Goal: Navigation & Orientation: Find specific page/section

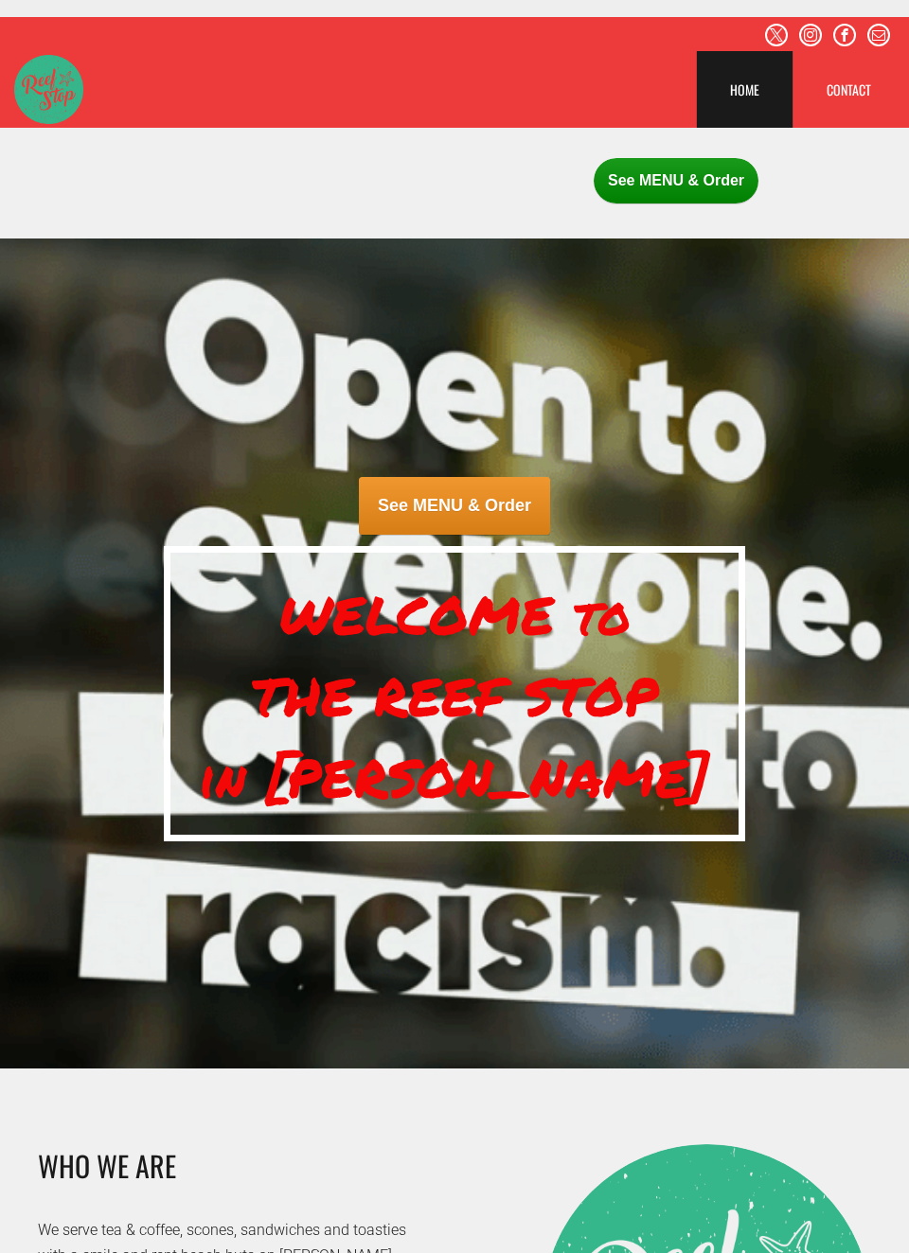
click at [686, 194] on span "See MENU & Order" at bounding box center [676, 180] width 165 height 45
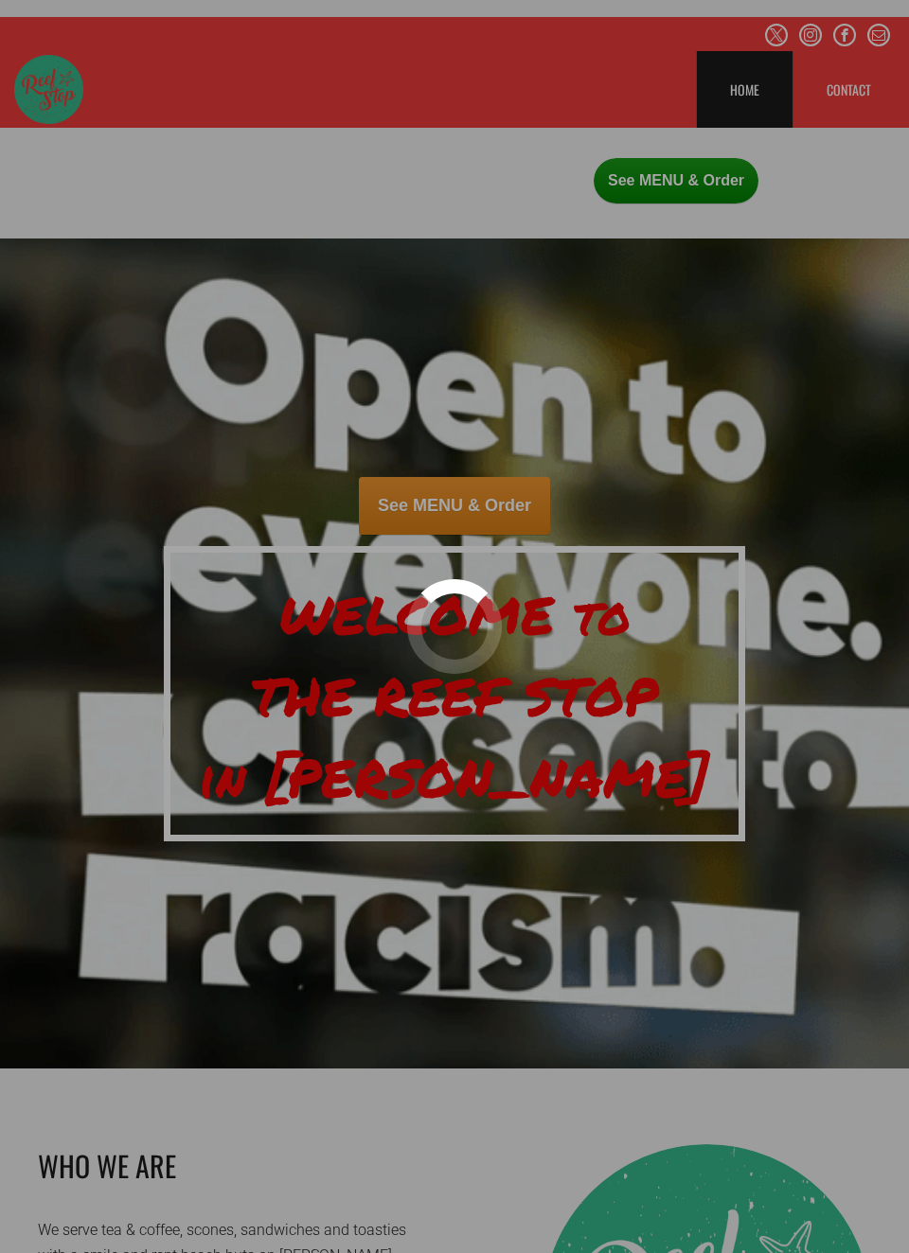
click at [500, 533] on div at bounding box center [454, 626] width 909 height 1253
click at [691, 192] on div at bounding box center [454, 626] width 909 height 1253
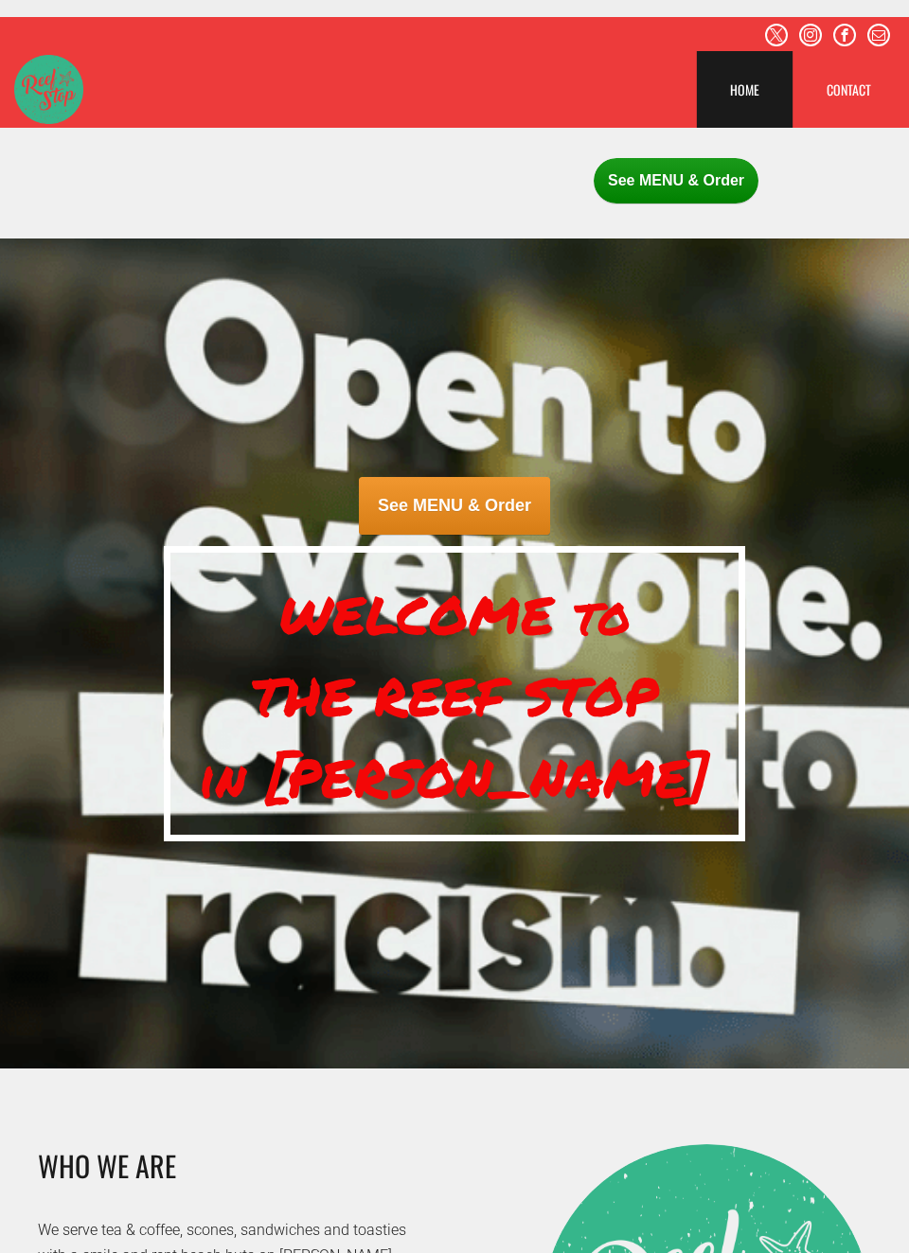
click at [708, 183] on span "See MENU & Order" at bounding box center [676, 180] width 165 height 45
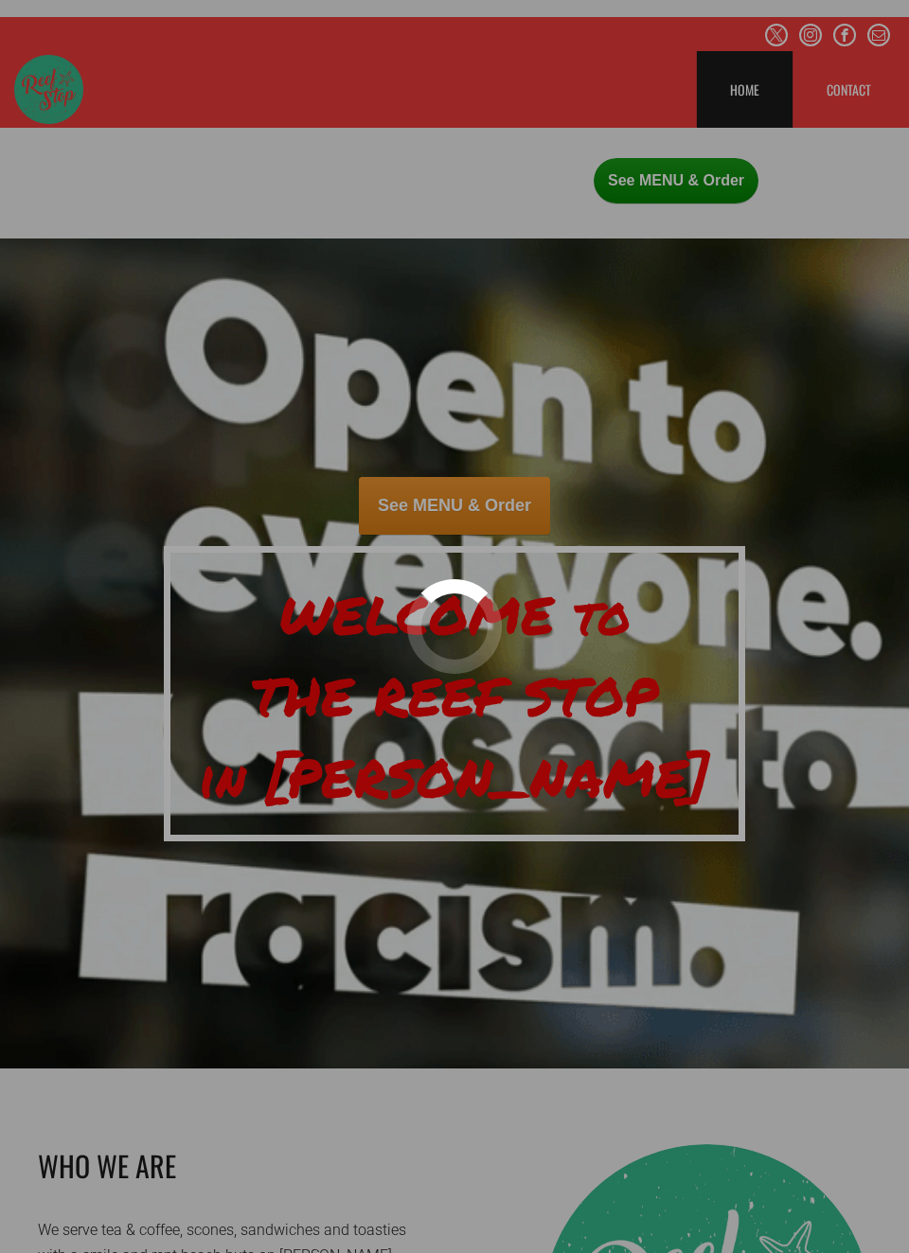
click at [489, 498] on div at bounding box center [454, 626] width 909 height 1253
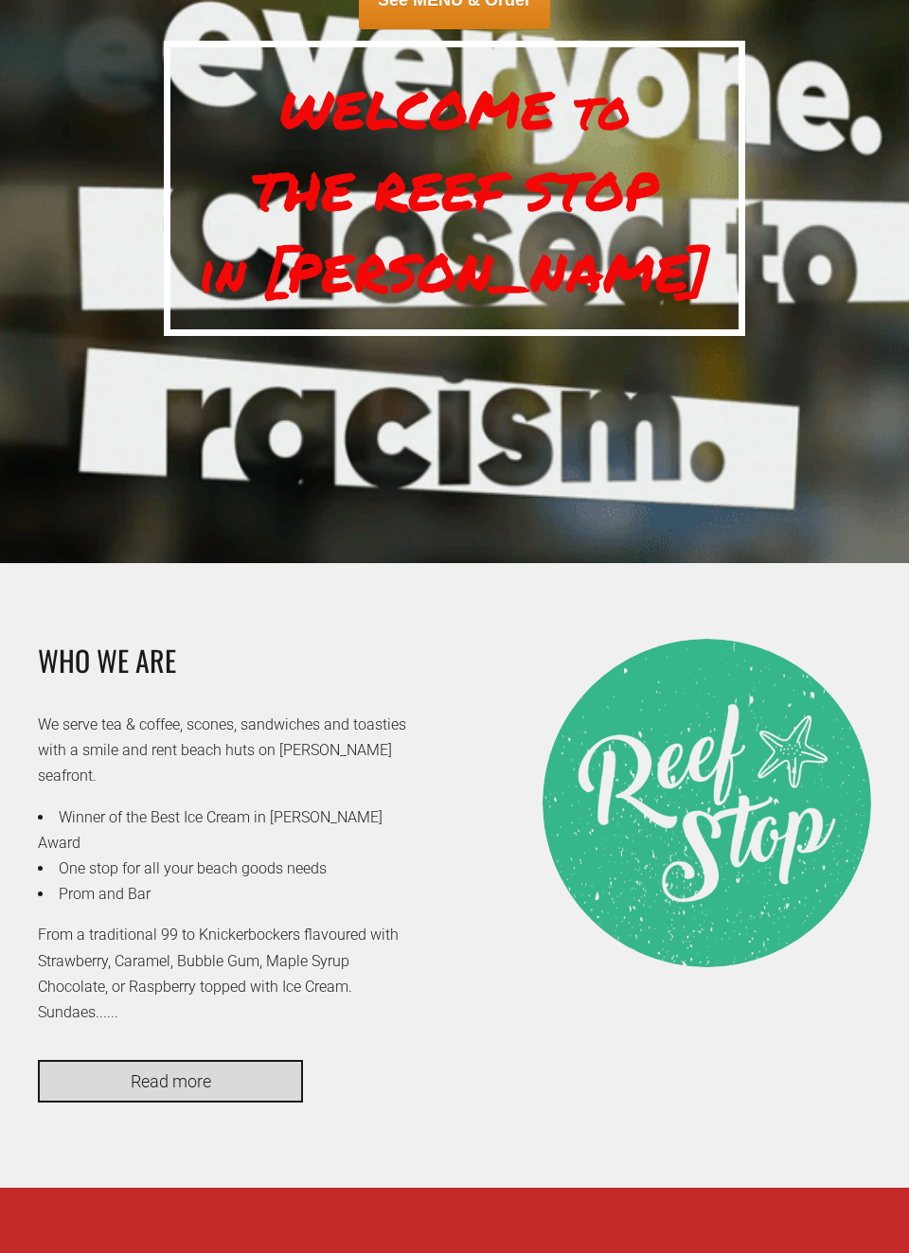
scroll to position [506, 0]
click at [290, 1060] on link "Read more" at bounding box center [170, 1081] width 265 height 43
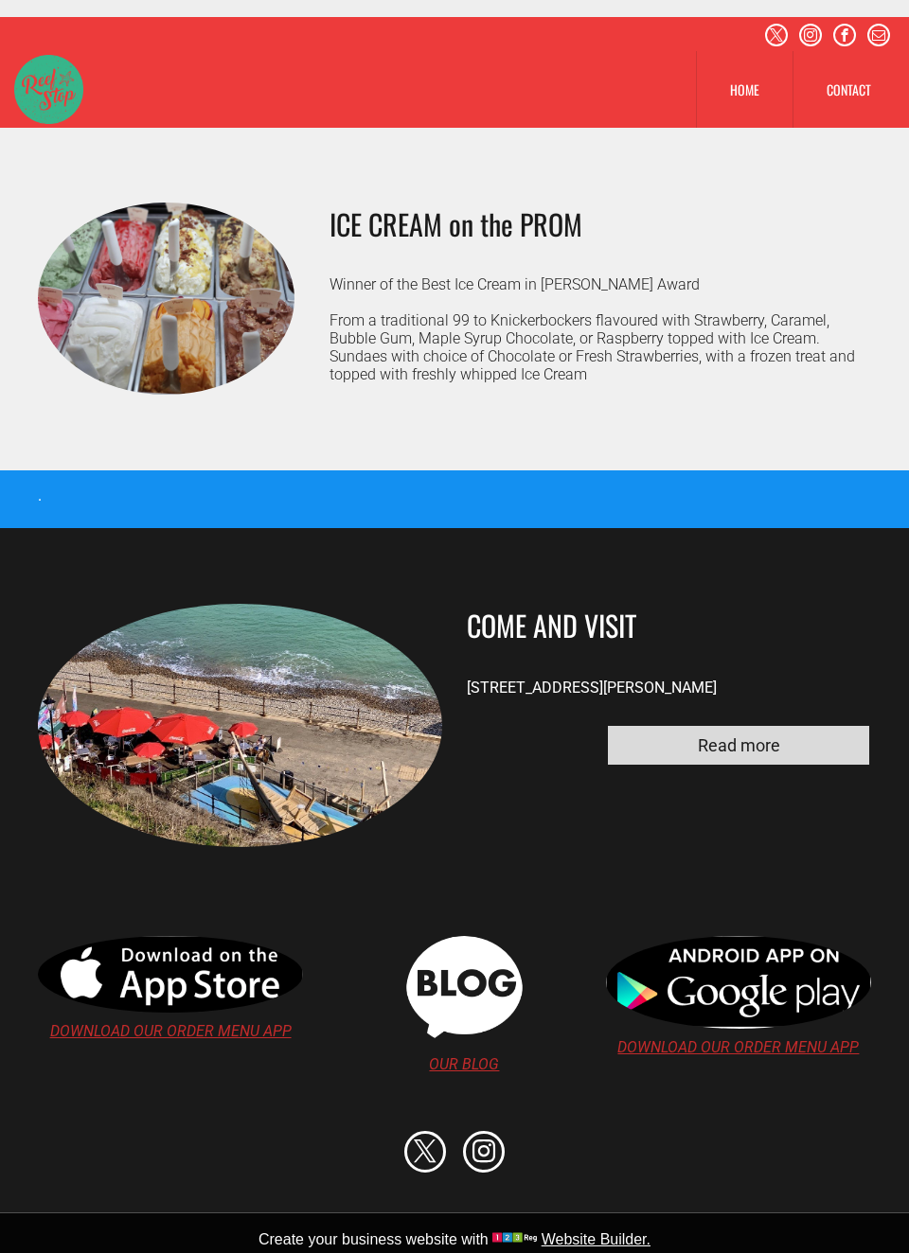
click at [752, 102] on link "HOME" at bounding box center [745, 89] width 96 height 77
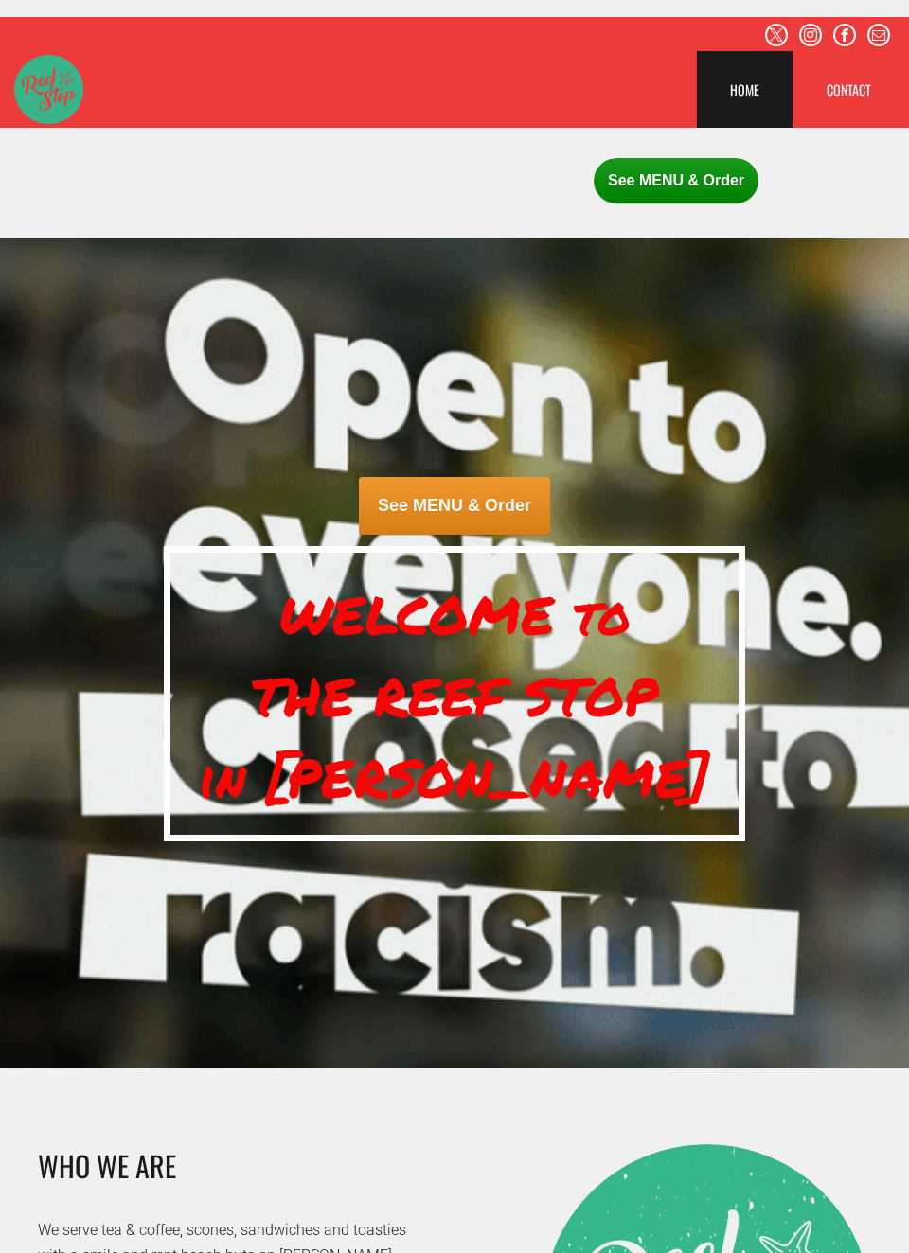
click at [505, 531] on span "See MENU & Order" at bounding box center [454, 506] width 191 height 58
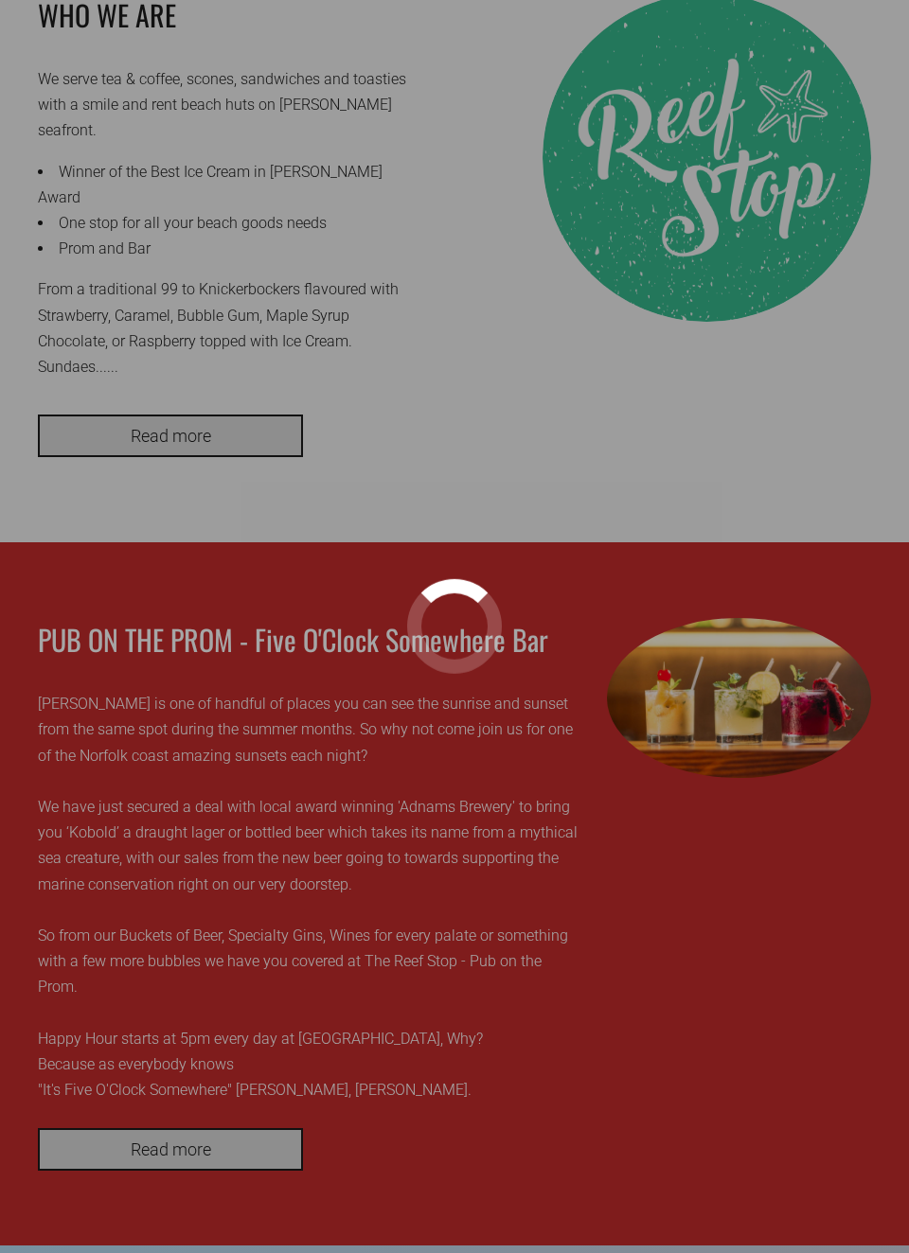
scroll to position [1153, 0]
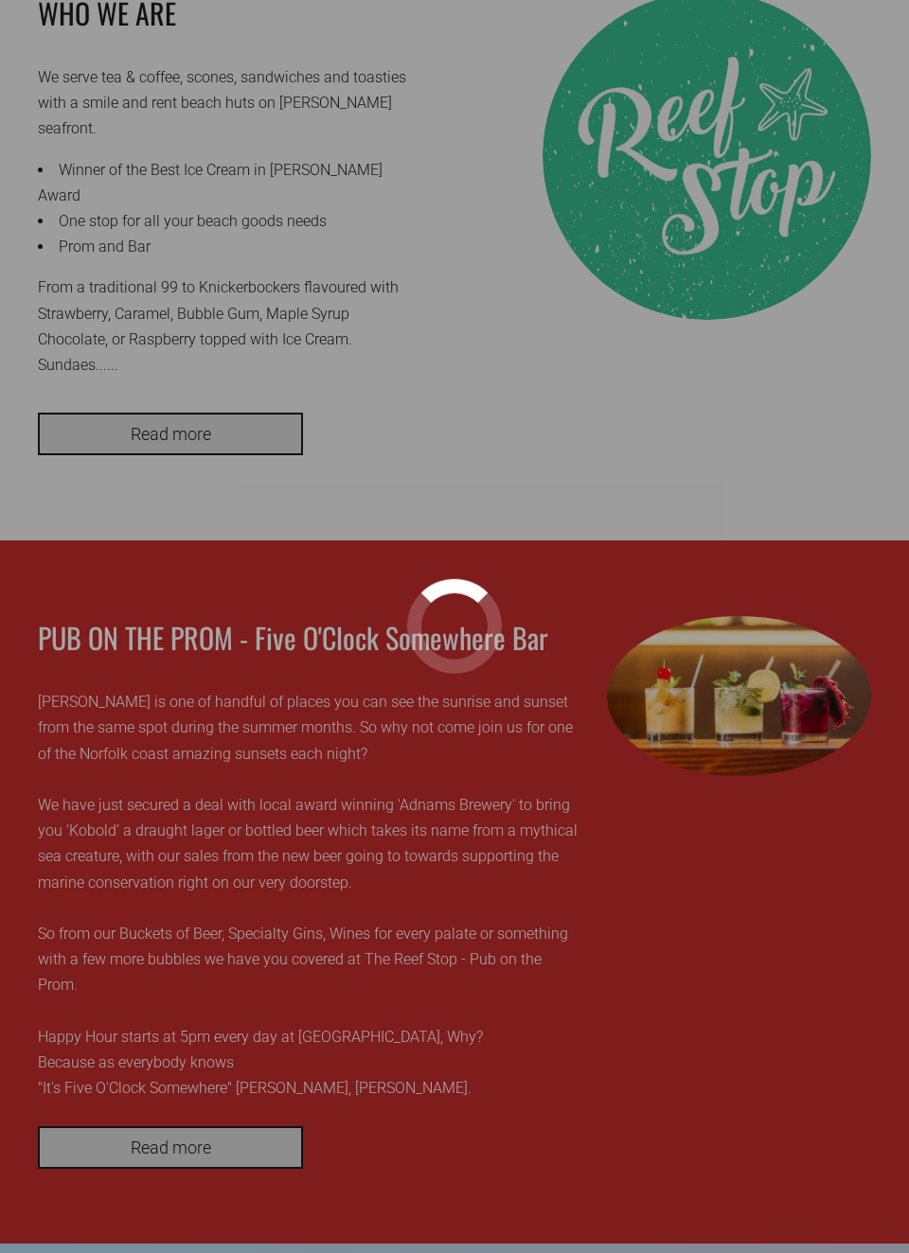
click at [234, 1092] on div at bounding box center [454, 626] width 909 height 1253
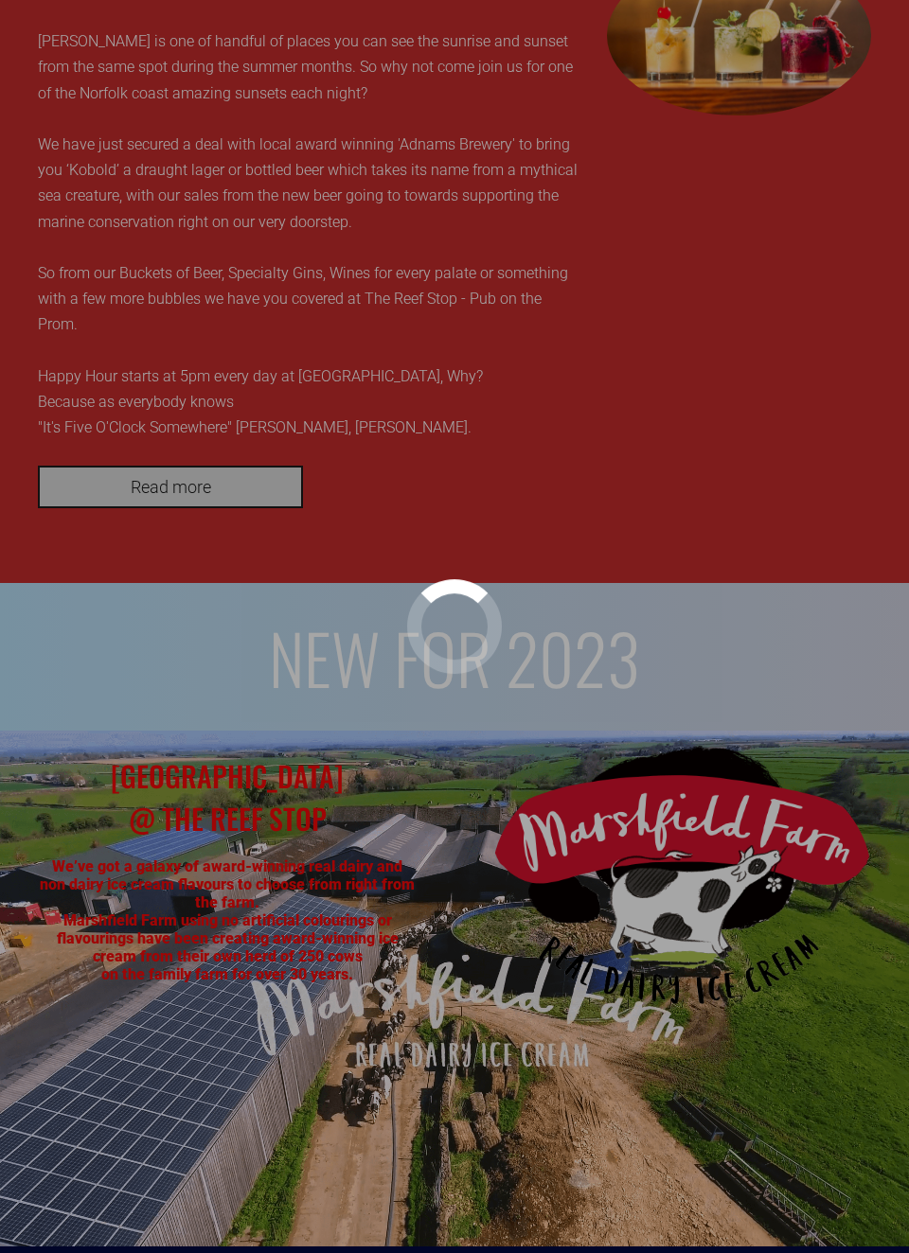
scroll to position [1749, 0]
